Goal: Subscribe to service/newsletter

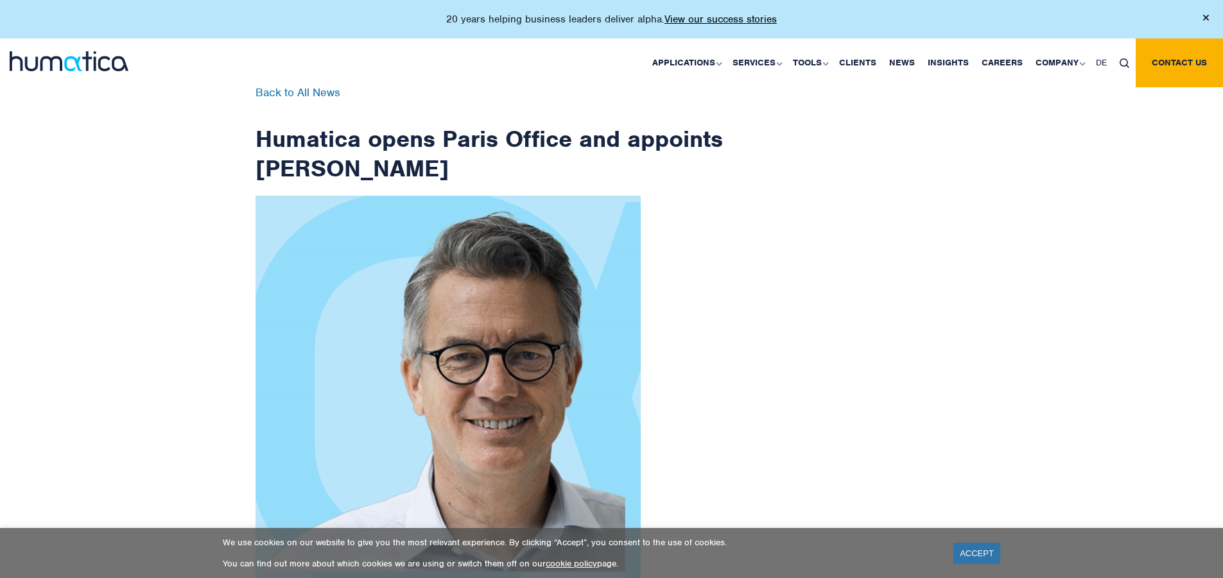
scroll to position [2048, 0]
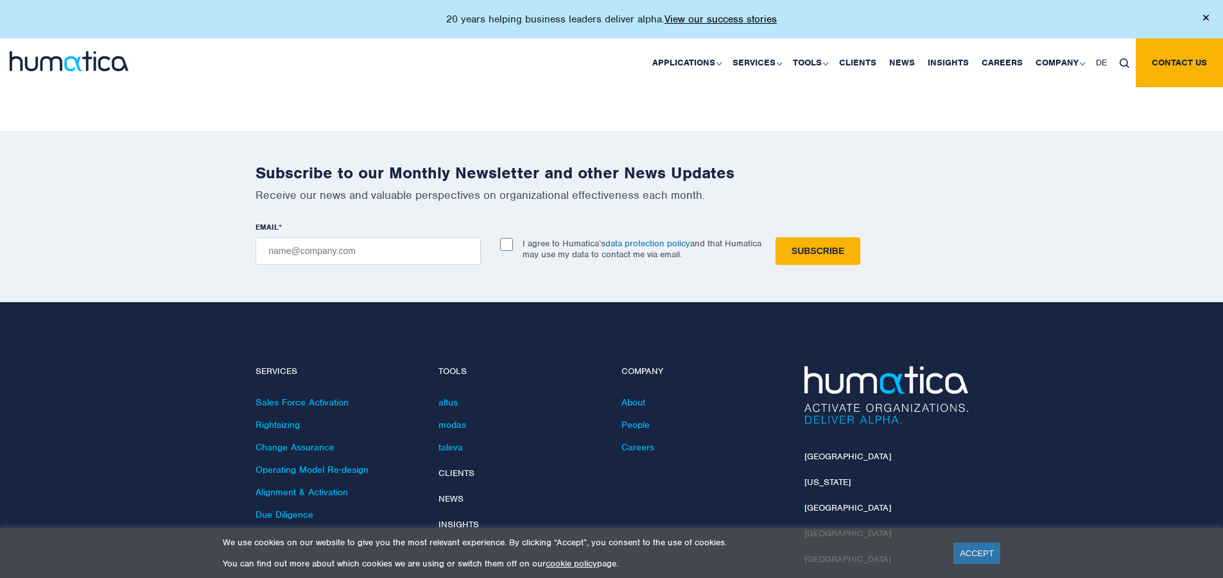
checkbox input "true"
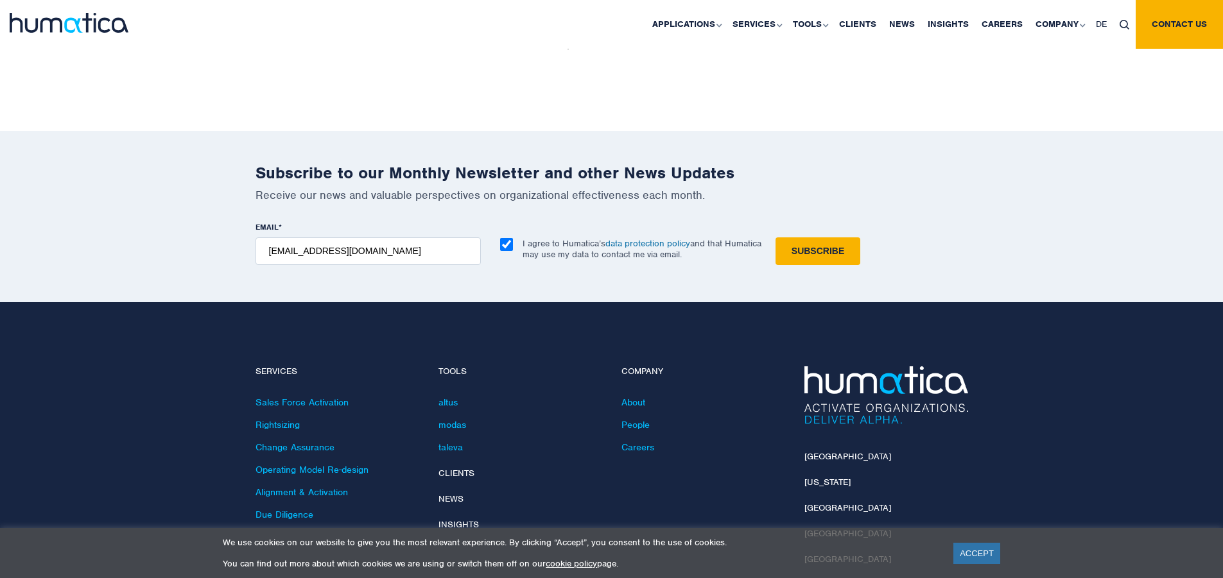
type input "[EMAIL_ADDRESS][DOMAIN_NAME]"
click at [775, 238] on input "Subscribe" at bounding box center [817, 252] width 85 height 28
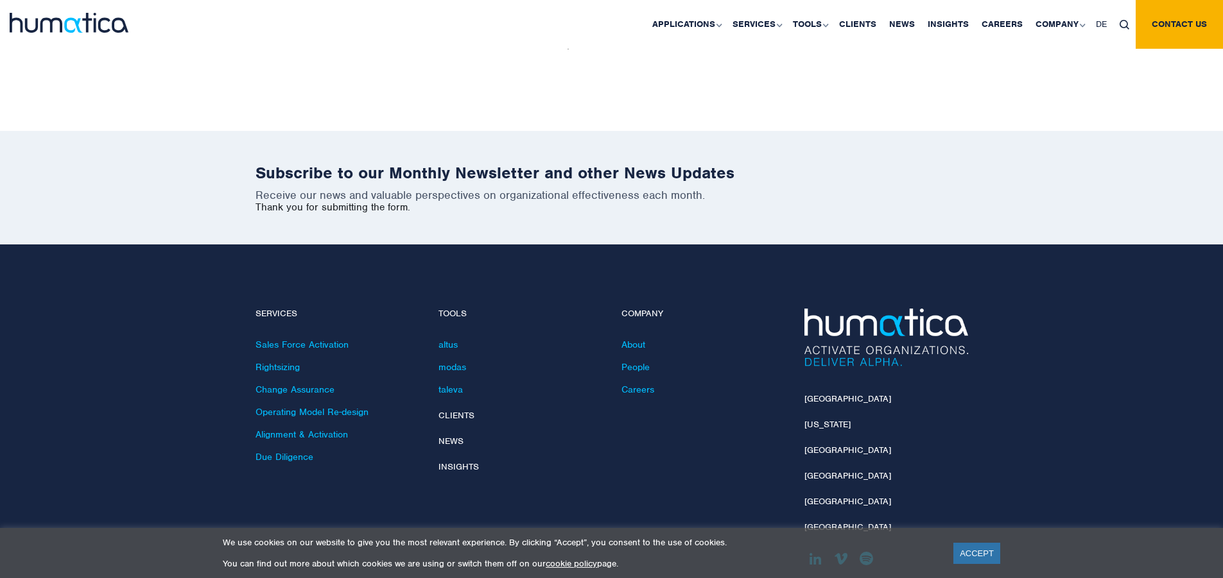
scroll to position [1990, 0]
